Goal: Information Seeking & Learning: Learn about a topic

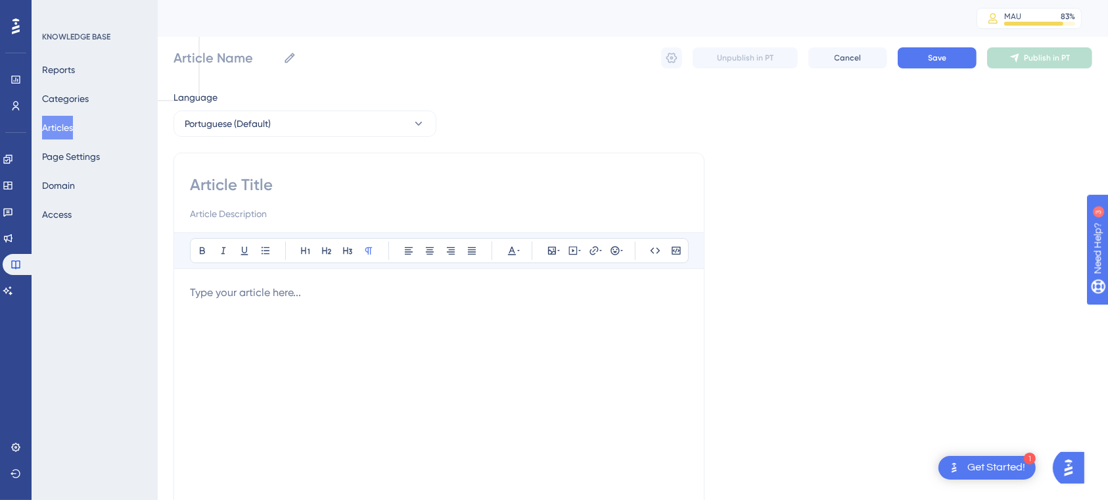
click at [73, 122] on button "Articles" at bounding box center [57, 128] width 31 height 24
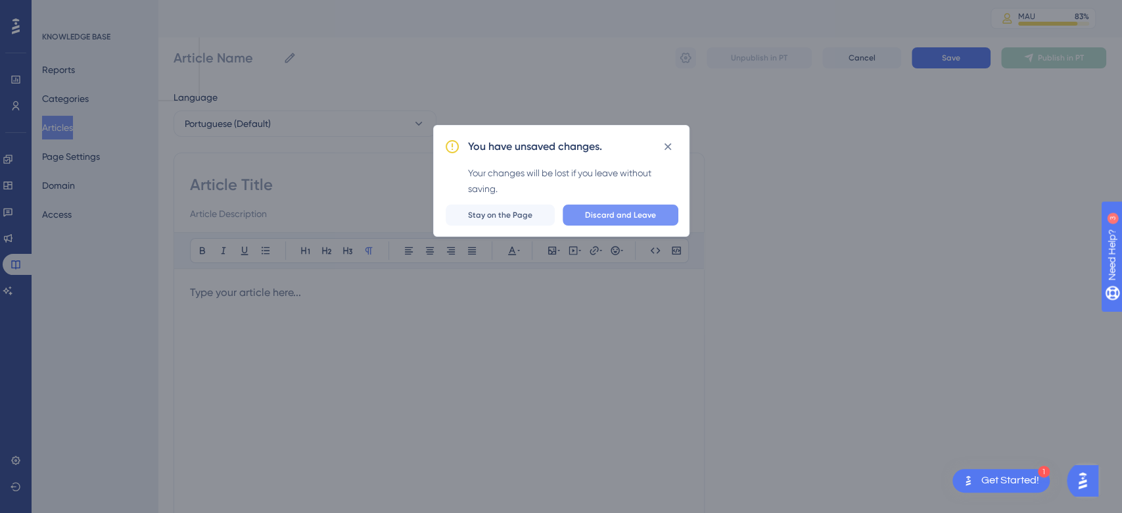
click at [605, 214] on span "Discard and Leave" at bounding box center [620, 215] width 71 height 11
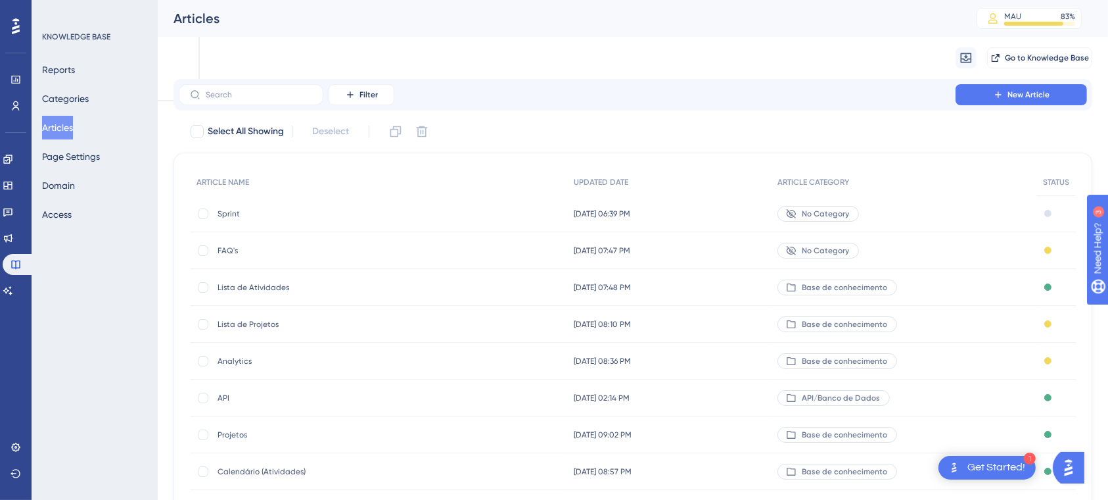
click at [289, 208] on span "Sprint" at bounding box center [323, 213] width 210 height 11
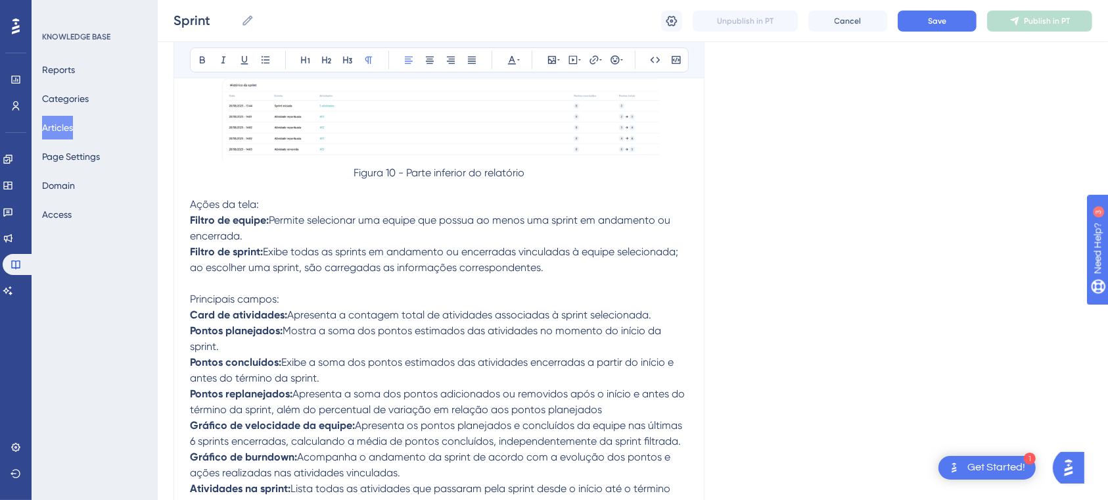
click at [647, 291] on p at bounding box center [439, 283] width 498 height 16
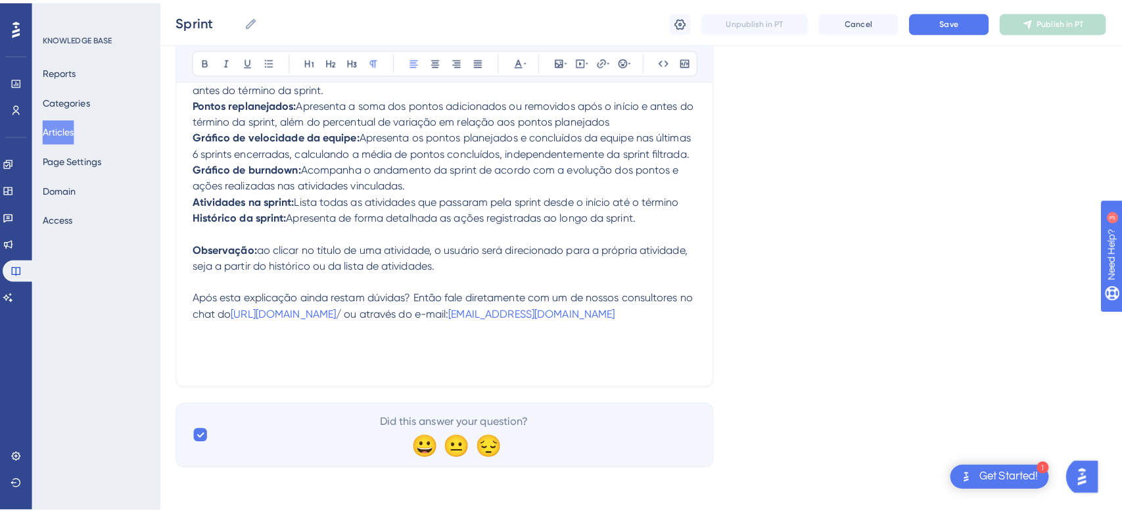
scroll to position [0, 0]
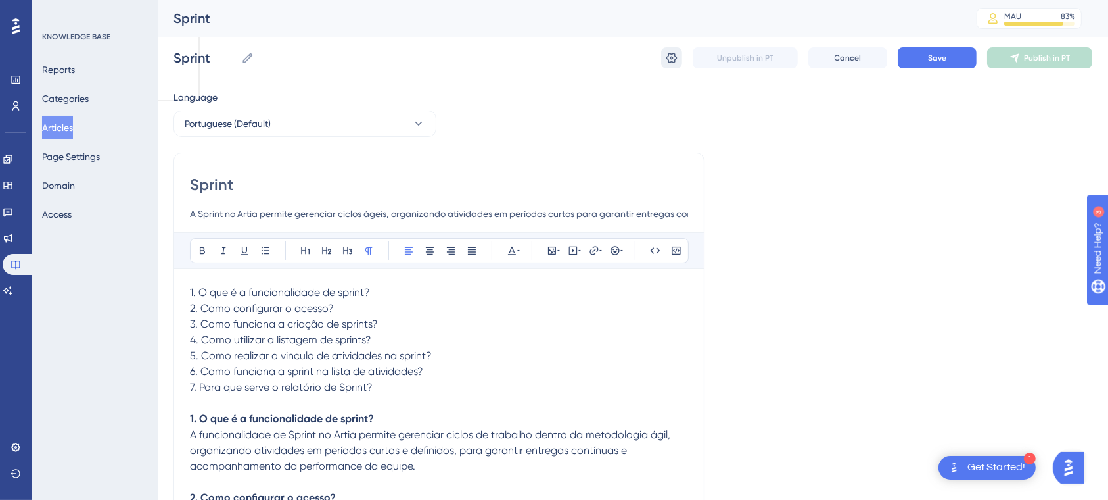
click at [672, 62] on icon at bounding box center [671, 58] width 11 height 11
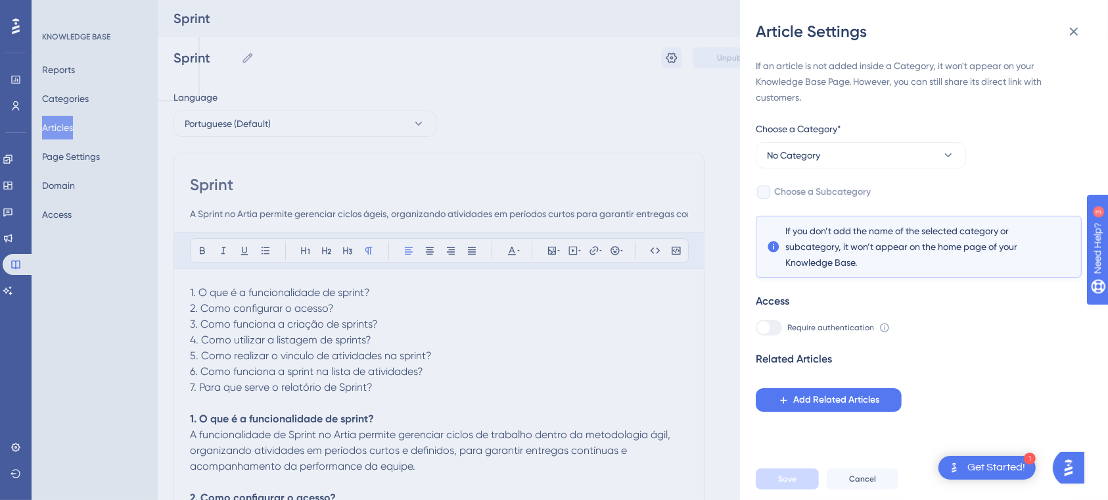
click at [663, 94] on div "Article Settings If an article is not added inside a Category, it won't appear …" at bounding box center [554, 250] width 1108 height 500
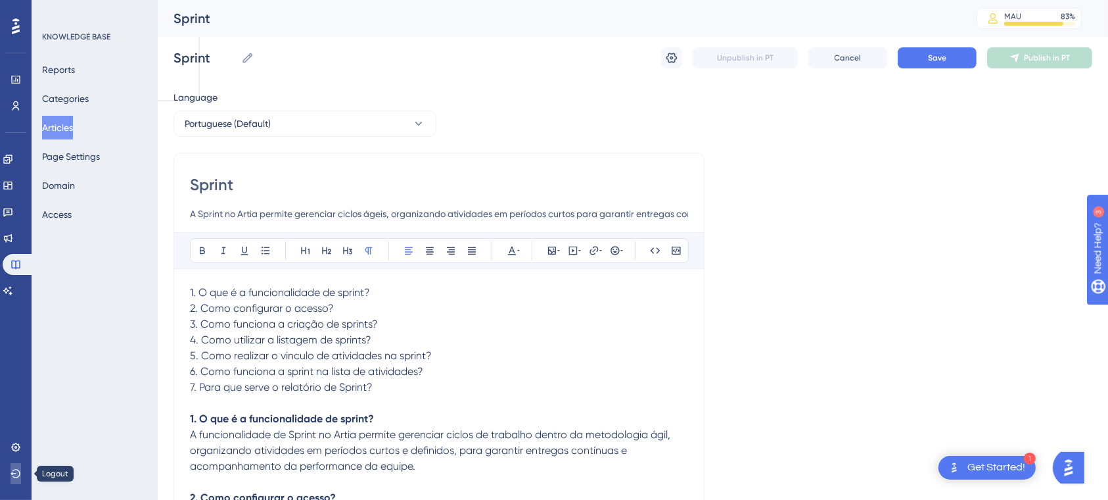
click at [11, 469] on icon at bounding box center [16, 473] width 11 height 11
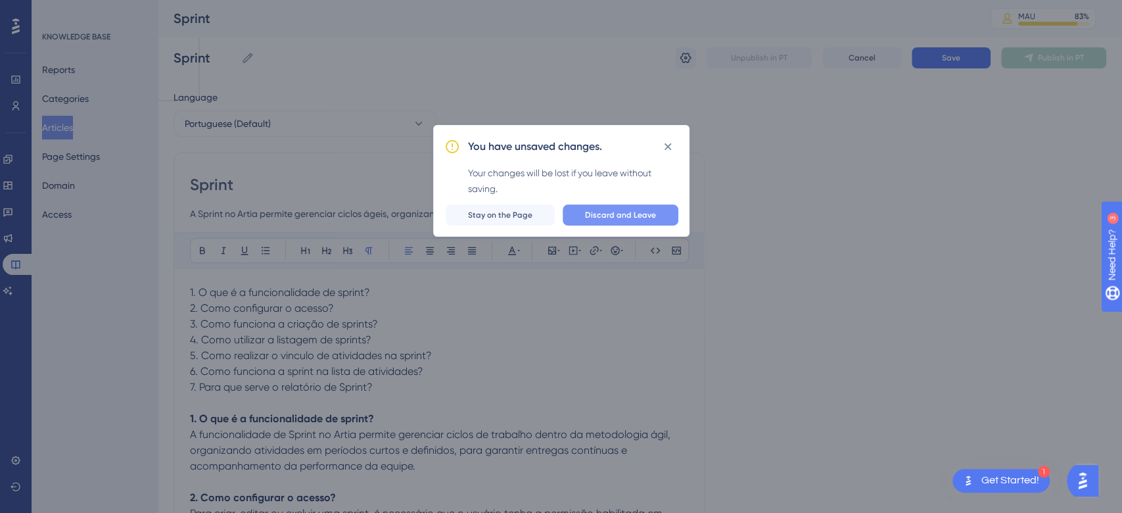
click at [632, 210] on span "Discard and Leave" at bounding box center [620, 215] width 71 height 11
